Goal: Task Accomplishment & Management: Use online tool/utility

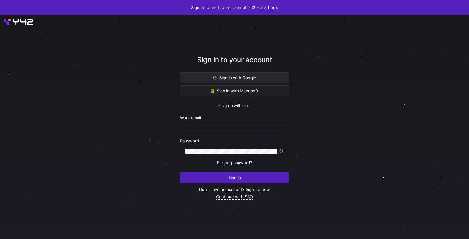
click at [230, 74] on span at bounding box center [234, 78] width 108 height 10
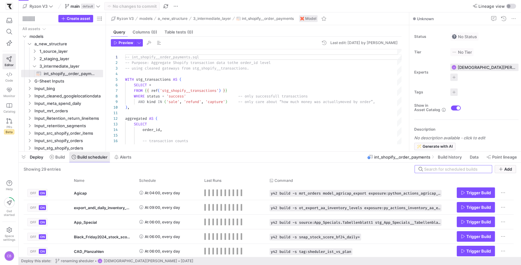
scroll to position [56, 0]
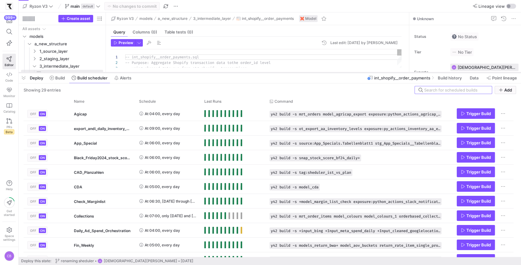
drag, startPoint x: 152, startPoint y: 152, endPoint x: 192, endPoint y: 73, distance: 88.7
click at [192, 73] on div at bounding box center [270, 72] width 502 height 2
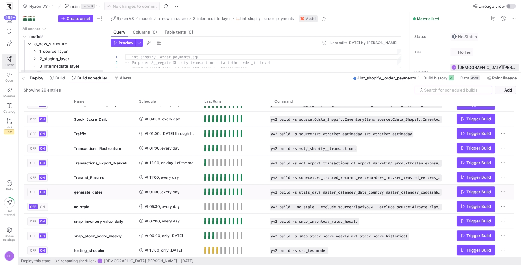
scroll to position [0, 0]
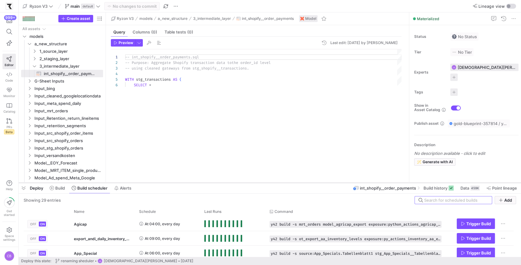
drag, startPoint x: 250, startPoint y: 71, endPoint x: 249, endPoint y: 184, distance: 112.7
click at [249, 184] on div at bounding box center [270, 183] width 502 height 2
